Goal: Task Accomplishment & Management: Use online tool/utility

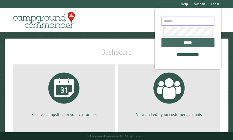
type input "**********"
click at [194, 42] on input "*****" at bounding box center [187, 42] width 53 height 9
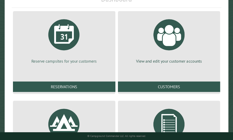
scroll to position [53, 0]
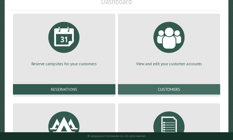
click at [167, 90] on link "Customers" at bounding box center [169, 89] width 102 height 10
click at [190, 85] on link "Customers" at bounding box center [169, 89] width 102 height 10
click at [156, 87] on link "Customers" at bounding box center [169, 89] width 102 height 10
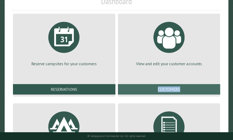
click at [156, 87] on link "Customers" at bounding box center [169, 89] width 102 height 10
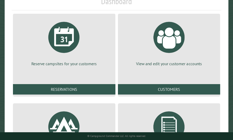
click at [191, 80] on div "View and edit your customer accounts Customers" at bounding box center [168, 54] width 105 height 85
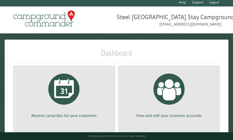
scroll to position [0, 0]
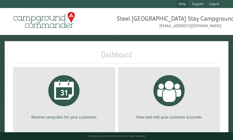
click at [184, 4] on link "Help" at bounding box center [182, 4] width 12 height 8
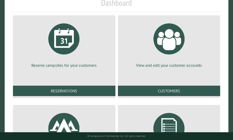
scroll to position [77, 0]
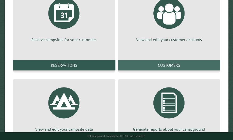
click at [175, 62] on link "Customers" at bounding box center [169, 65] width 102 height 10
click at [175, 65] on link "Customers" at bounding box center [169, 65] width 102 height 10
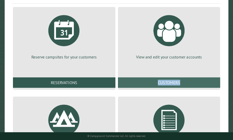
scroll to position [52, 0]
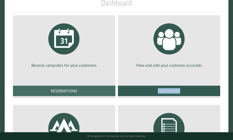
click at [73, 91] on link "Reservations" at bounding box center [64, 91] width 102 height 10
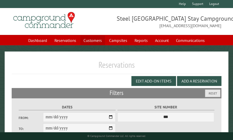
click at [96, 40] on link "Customers" at bounding box center [92, 40] width 25 height 10
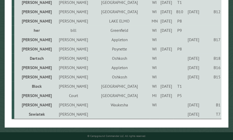
scroll to position [595, 0]
click at [160, 46] on div "9/19/2025" at bounding box center [166, 48] width 12 height 5
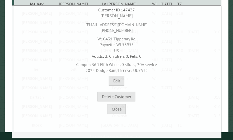
scroll to position [543, 0]
click at [120, 110] on button "Close" at bounding box center [116, 109] width 19 height 10
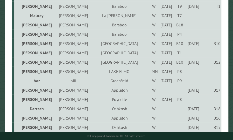
click at [187, 121] on div "10/17/2025" at bounding box center [193, 117] width 13 height 5
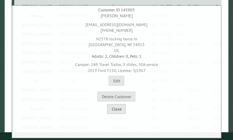
click at [121, 110] on button "Close" at bounding box center [116, 109] width 19 height 10
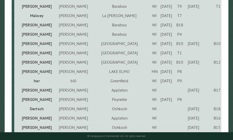
click at [160, 98] on div "9/19/2025" at bounding box center [166, 99] width 12 height 5
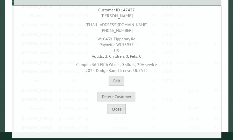
click at [121, 107] on button "Close" at bounding box center [116, 109] width 19 height 10
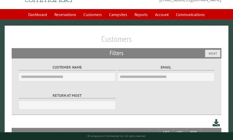
scroll to position [0, 0]
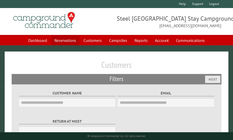
click at [68, 37] on link "Reservations" at bounding box center [65, 40] width 28 height 10
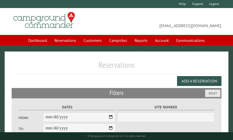
select select "***"
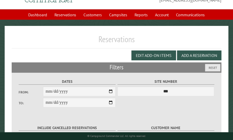
scroll to position [52, 0]
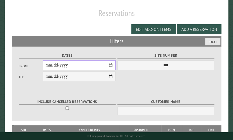
click at [46, 64] on input "From:" at bounding box center [79, 65] width 72 height 10
click at [112, 63] on input "From:" at bounding box center [79, 65] width 72 height 10
type input "**********"
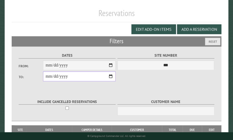
click at [103, 73] on input "**********" at bounding box center [79, 76] width 72 height 10
click at [108, 75] on input "**********" at bounding box center [79, 76] width 72 height 10
type input "**********"
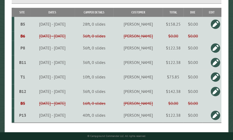
scroll to position [180, 0]
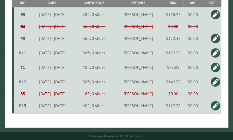
click at [137, 68] on td "Gloriana Quinas" at bounding box center [137, 67] width 49 height 14
click at [141, 68] on td "Gloriana Quinas" at bounding box center [137, 67] width 49 height 14
click at [200, 67] on td "$0.00" at bounding box center [192, 67] width 19 height 14
type input "*****"
type textarea "**********"
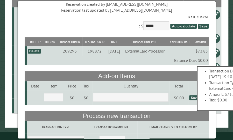
scroll to position [26, 0]
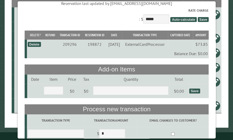
click at [196, 57] on td "Balance Due: $0.00" at bounding box center [118, 53] width 182 height 9
click at [198, 55] on td "Balance Due: $0.00" at bounding box center [118, 53] width 182 height 9
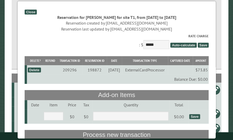
scroll to position [102, 0]
click at [33, 13] on div "Close" at bounding box center [30, 12] width 12 height 5
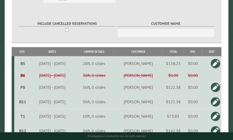
scroll to position [154, 0]
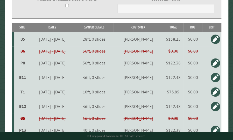
click at [217, 107] on link at bounding box center [215, 106] width 10 height 10
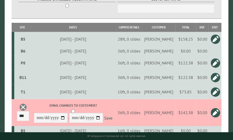
scroll to position [180, 0]
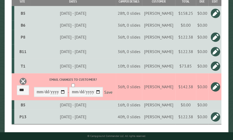
click at [218, 91] on link at bounding box center [215, 86] width 10 height 10
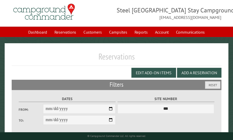
scroll to position [0, 0]
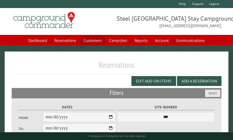
click at [94, 41] on link "Customers" at bounding box center [92, 40] width 25 height 10
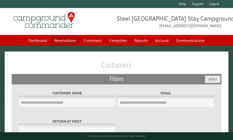
click at [72, 41] on link "Reservations" at bounding box center [65, 40] width 28 height 10
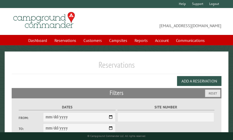
select select "***"
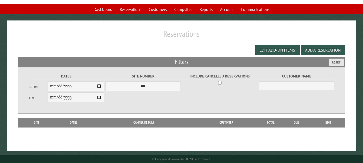
scroll to position [5, 0]
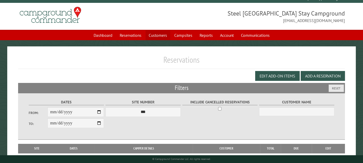
click at [152, 38] on link "Customers" at bounding box center [158, 35] width 25 height 10
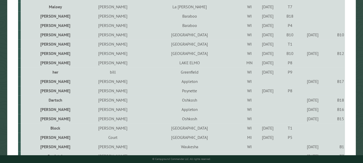
scroll to position [524, 0]
